Goal: Information Seeking & Learning: Learn about a topic

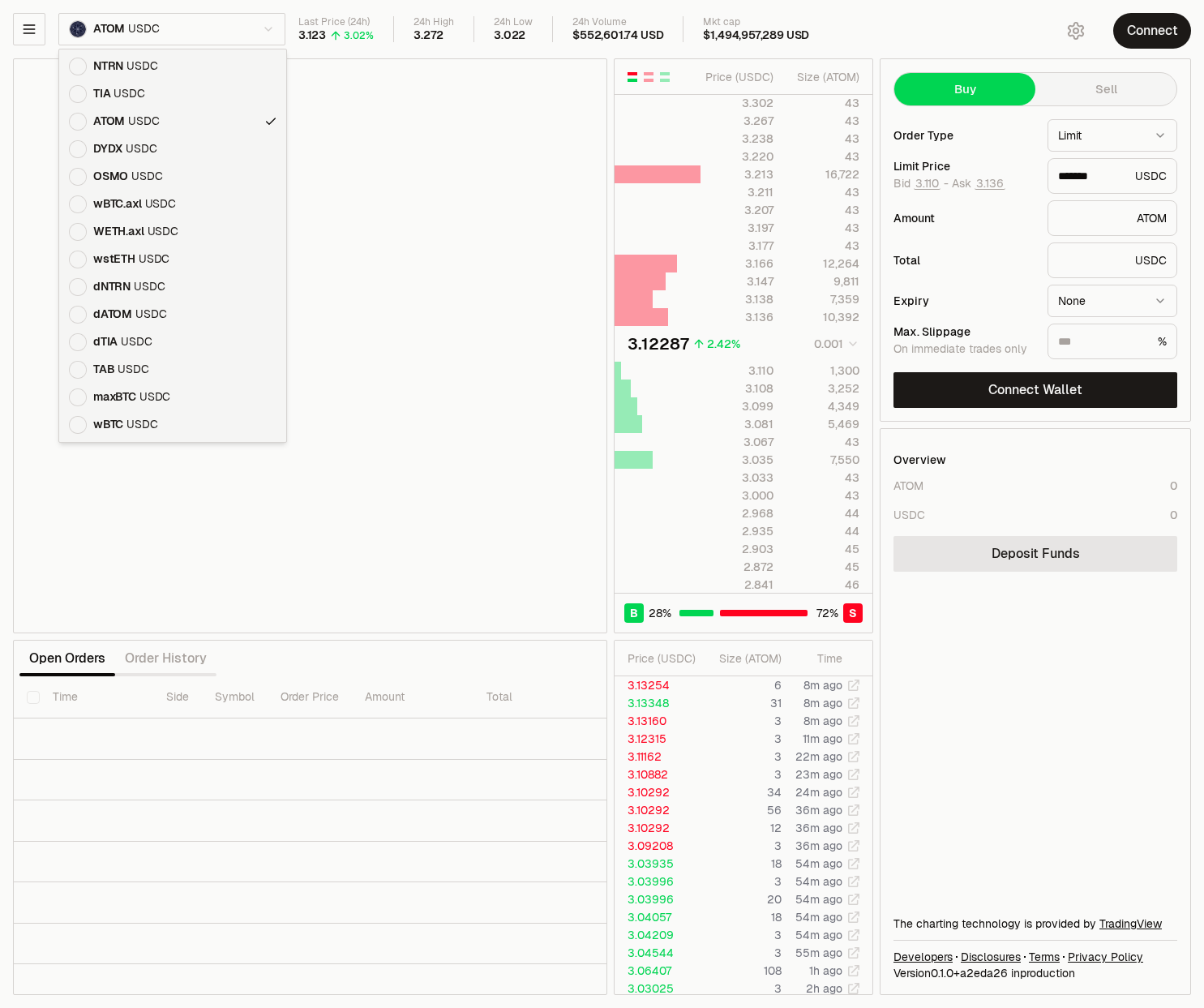
click at [256, 30] on html "Balance Earn Bitcoin Summer Bridge & Swap Orderbook Stake Ecosystem Governance …" at bounding box center [602, 504] width 1204 height 1008
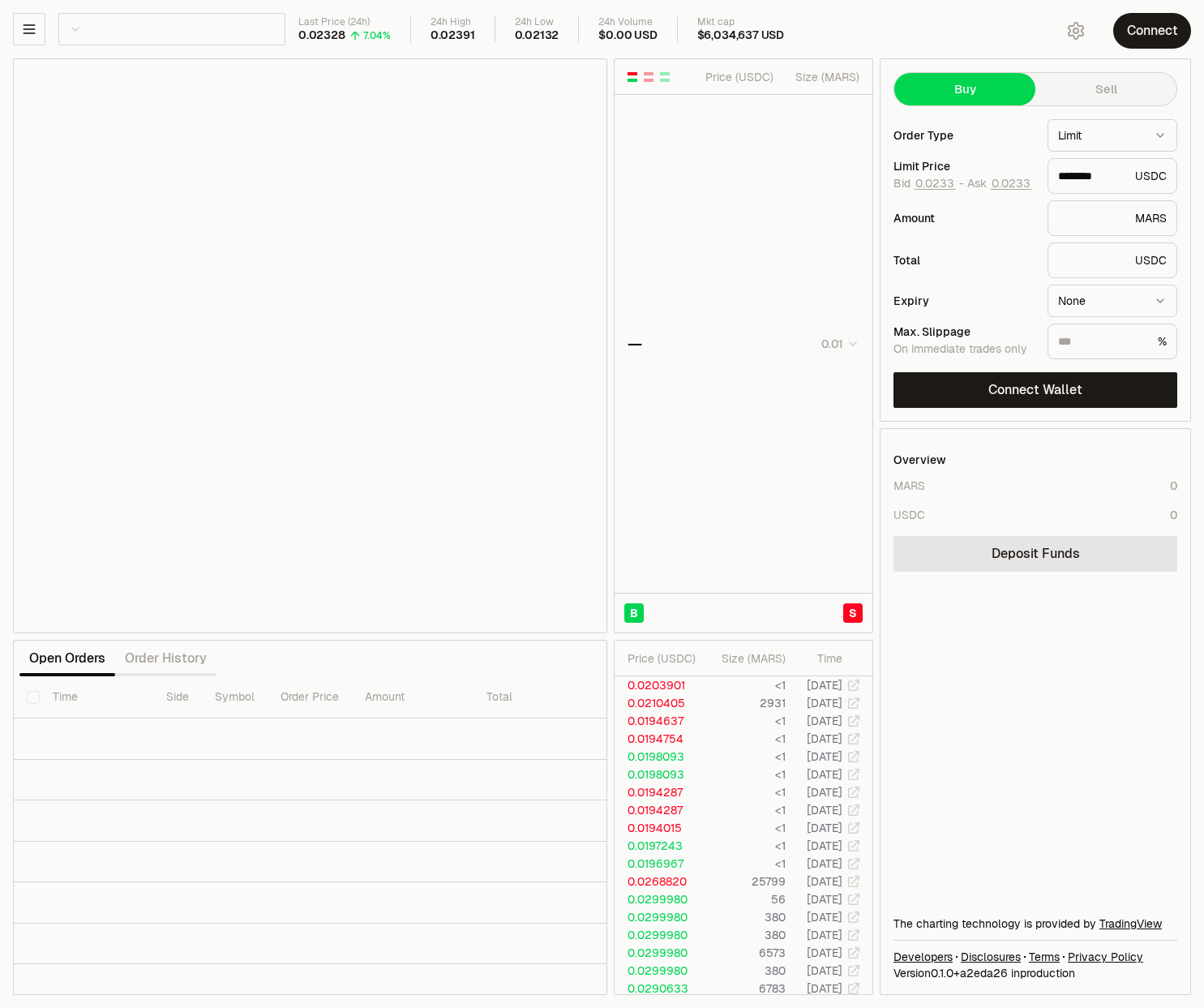
type input "********"
